Goal: Task Accomplishment & Management: Complete application form

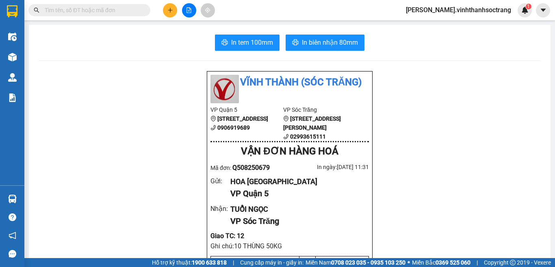
click at [166, 10] on button at bounding box center [170, 10] width 14 height 14
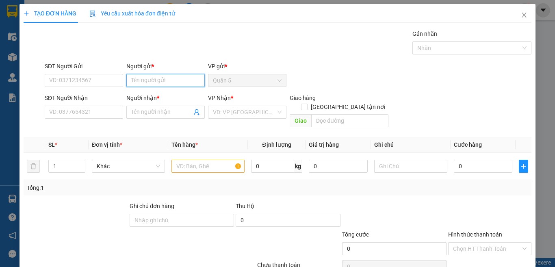
click at [147, 80] on input "Người gửi *" at bounding box center [165, 80] width 78 height 13
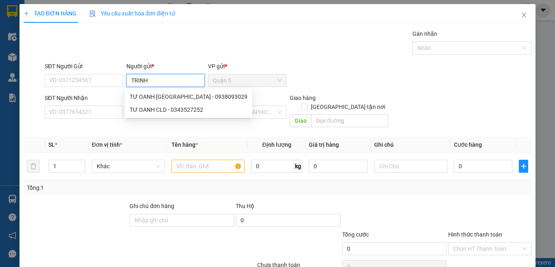
type input "TRINH"
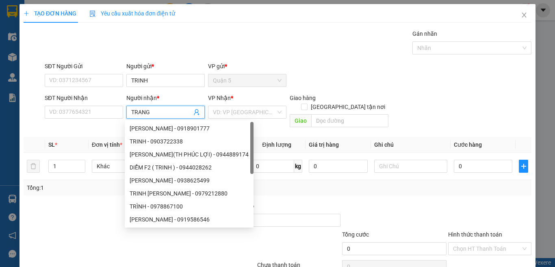
type input "TRANG"
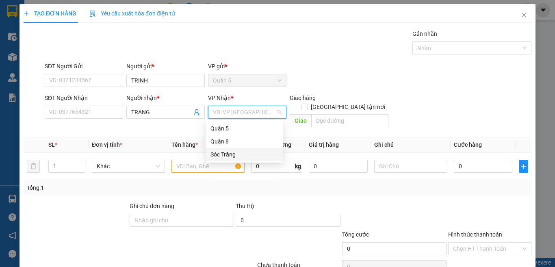
click at [226, 152] on div "Sóc Trăng" at bounding box center [243, 154] width 67 height 9
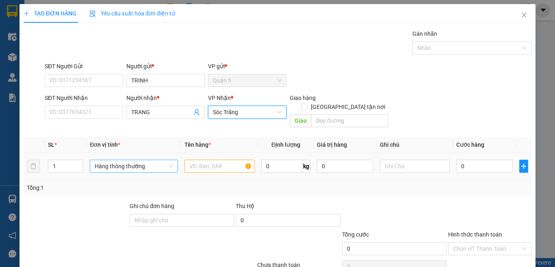
click at [121, 160] on span "Hàng thông thường" at bounding box center [134, 166] width 78 height 12
type input "B"
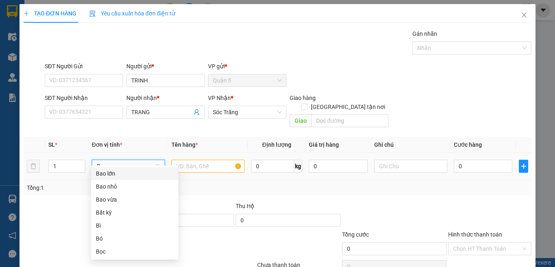
scroll to position [0, 0]
click at [130, 171] on div "Bao lớn" at bounding box center [135, 173] width 78 height 9
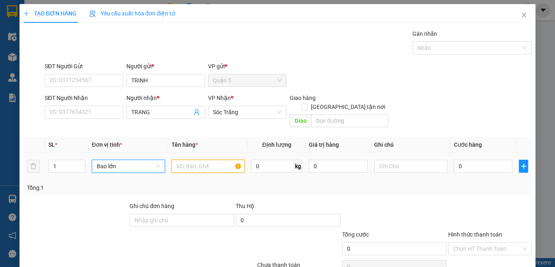
click at [195, 160] on input "text" at bounding box center [207, 166] width 73 height 13
type input "VẢI"
type input "30"
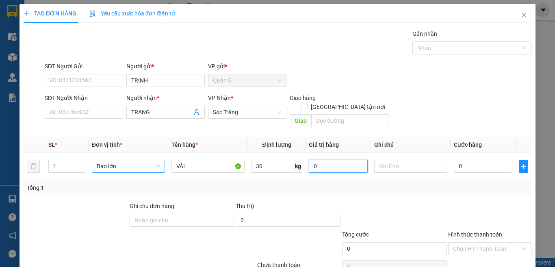
scroll to position [34, 0]
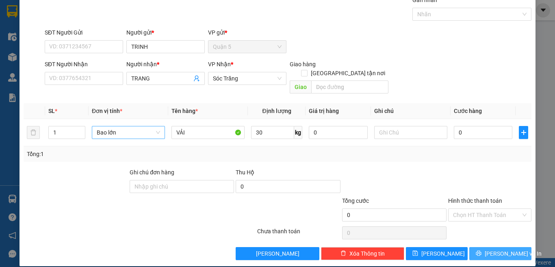
drag, startPoint x: 501, startPoint y: 245, endPoint x: 286, endPoint y: 11, distance: 318.1
click at [501, 249] on span "[PERSON_NAME] và In" at bounding box center [512, 253] width 57 height 9
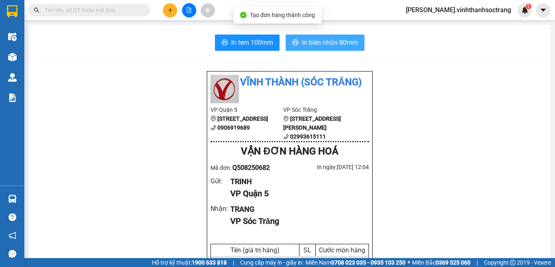
click at [316, 41] on span "In biên nhận 80mm" at bounding box center [330, 42] width 56 height 10
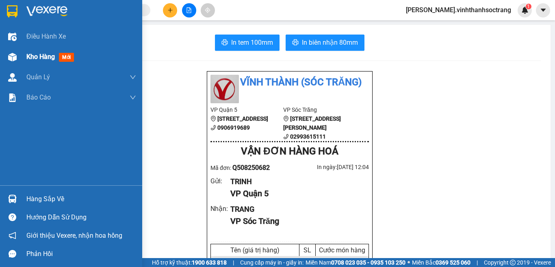
click at [15, 57] on img at bounding box center [12, 57] width 9 height 9
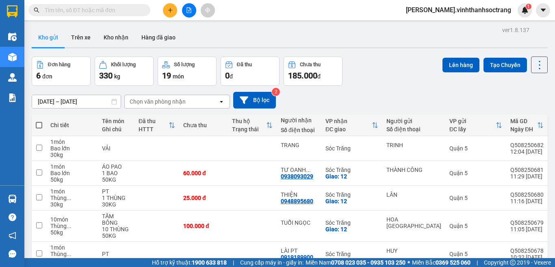
click at [170, 12] on icon "plus" at bounding box center [170, 10] width 6 height 6
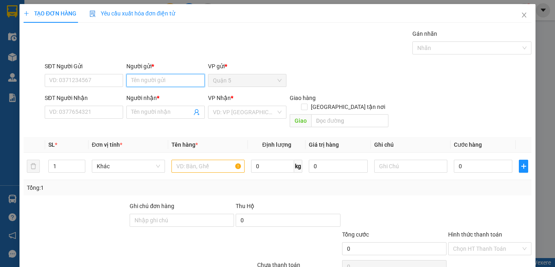
click at [162, 80] on input "Người gửi *" at bounding box center [165, 80] width 78 height 13
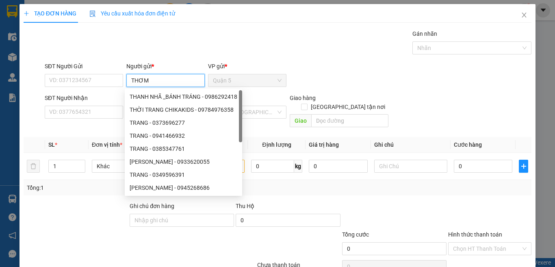
type input "THƠM"
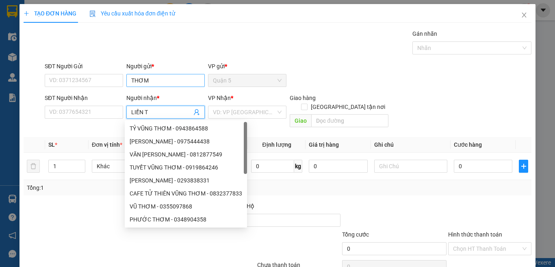
type input "LIỀN TQ"
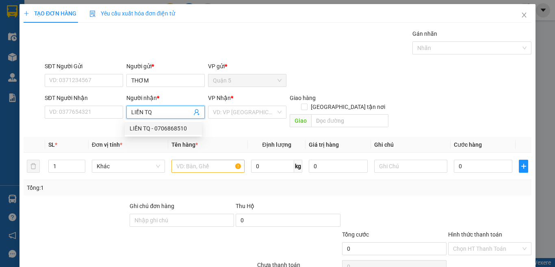
click at [190, 126] on div "LIỀN TQ - 0706868510" at bounding box center [163, 128] width 67 height 9
type input "0706868510"
type input "LIỀN TQ"
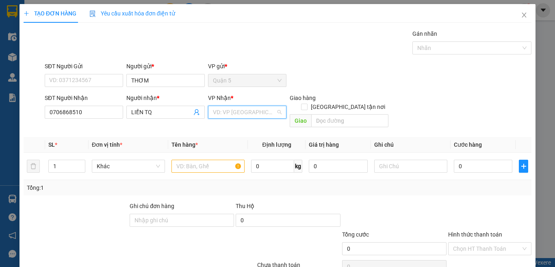
click at [243, 110] on input "search" at bounding box center [244, 112] width 63 height 12
drag, startPoint x: 230, startPoint y: 154, endPoint x: 129, endPoint y: 145, distance: 101.5
click at [197, 151] on body "Kết quả tìm kiếm ( 0 ) Bộ lọc No Data thom.vinhthanhsoctrang 1 Điều hành xe Kho…" at bounding box center [277, 133] width 555 height 267
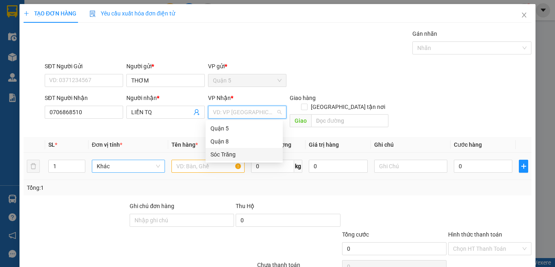
click at [118, 160] on span "Khác" at bounding box center [128, 166] width 63 height 12
type input "G"
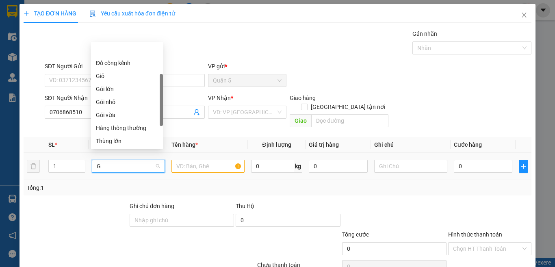
scroll to position [23, 0]
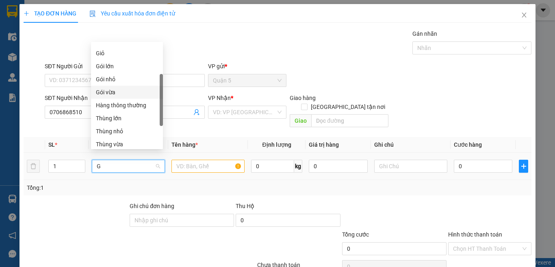
click at [109, 91] on div "Gói vừa" at bounding box center [127, 92] width 62 height 9
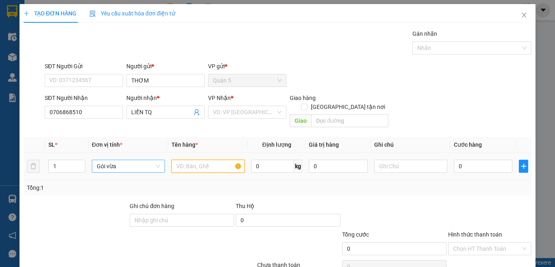
click at [191, 160] on input "text" at bounding box center [207, 166] width 73 height 13
type input "QA"
click at [262, 161] on input "0" at bounding box center [272, 166] width 43 height 13
type input "50"
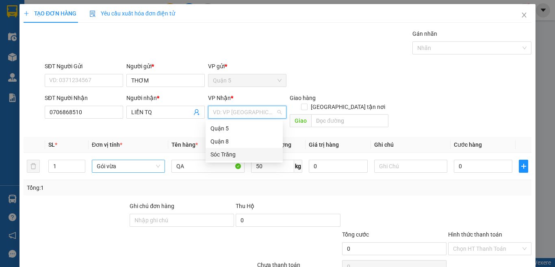
click at [213, 106] on input "search" at bounding box center [244, 112] width 63 height 12
click at [228, 155] on div "Sóc Trăng" at bounding box center [243, 154] width 67 height 9
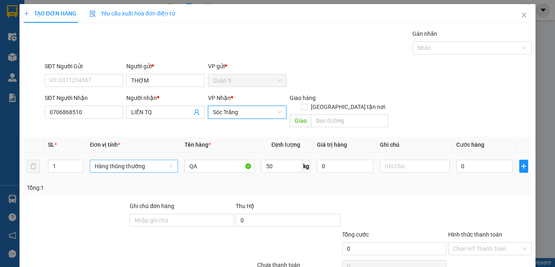
click at [139, 160] on span "Hàng thông thường" at bounding box center [134, 166] width 78 height 12
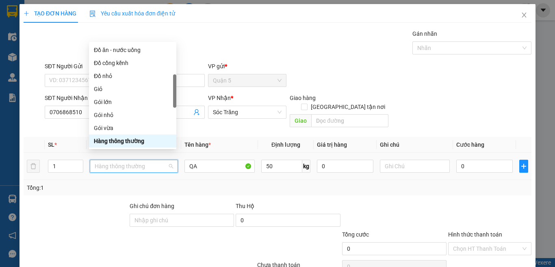
type input "G"
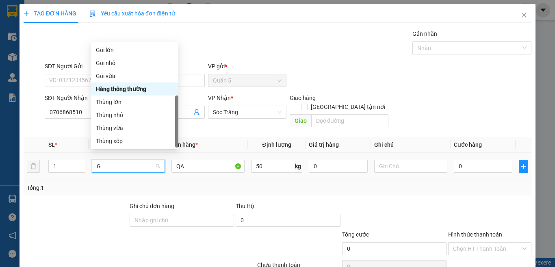
scroll to position [39, 0]
drag, startPoint x: 118, startPoint y: 71, endPoint x: 119, endPoint y: 50, distance: 21.6
click at [119, 50] on div "Giỏ Gói lớn Gói nhỏ Gói vừa Hàng thông thường Thùng lớn Thùng nhỏ Thùng vừa Thù…" at bounding box center [134, 88] width 87 height 117
click at [119, 50] on div "Gói lớn" at bounding box center [135, 49] width 78 height 9
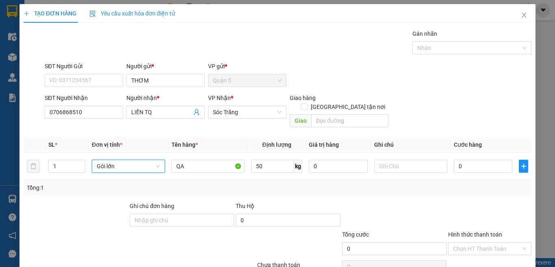
scroll to position [34, 0]
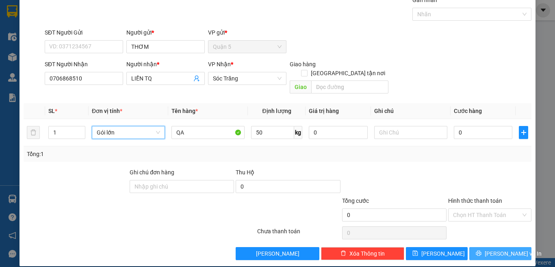
click at [491, 249] on span "[PERSON_NAME] và In" at bounding box center [512, 253] width 57 height 9
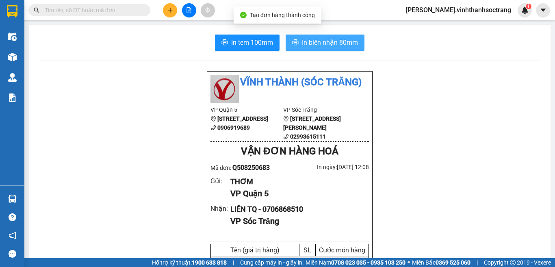
click at [327, 42] on span "In biên nhận 80mm" at bounding box center [330, 42] width 56 height 10
